Goal: Find specific page/section: Find specific page/section

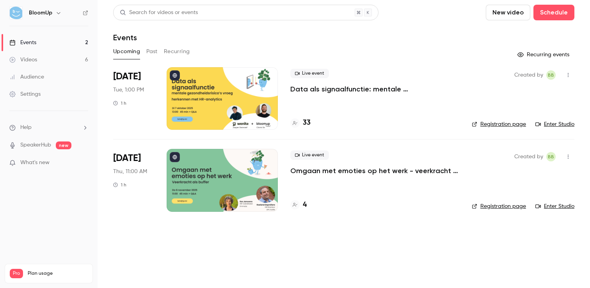
click at [150, 48] on button "Past" at bounding box center [151, 51] width 11 height 12
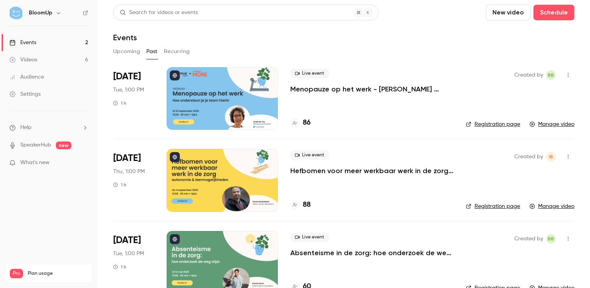
click at [119, 54] on button "Upcoming" at bounding box center [126, 51] width 27 height 12
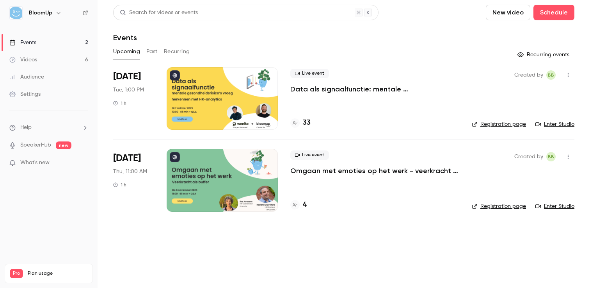
click at [152, 53] on button "Past" at bounding box center [151, 51] width 11 height 12
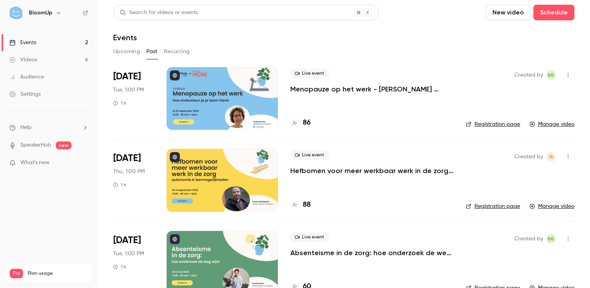
click at [502, 125] on link "Registration page" at bounding box center [493, 124] width 54 height 8
